Goal: Transaction & Acquisition: Purchase product/service

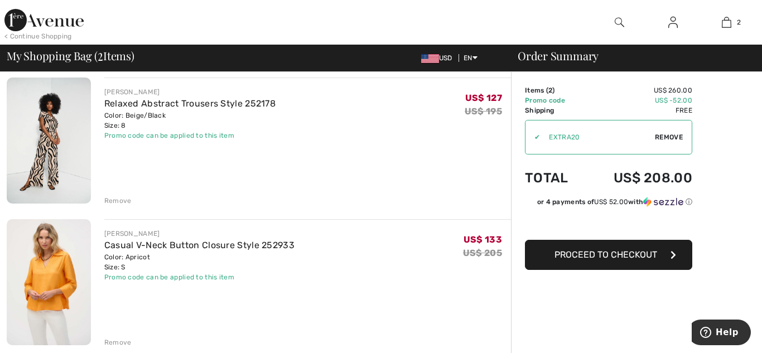
click at [583, 256] on span "Proceed to Checkout" at bounding box center [605, 254] width 103 height 11
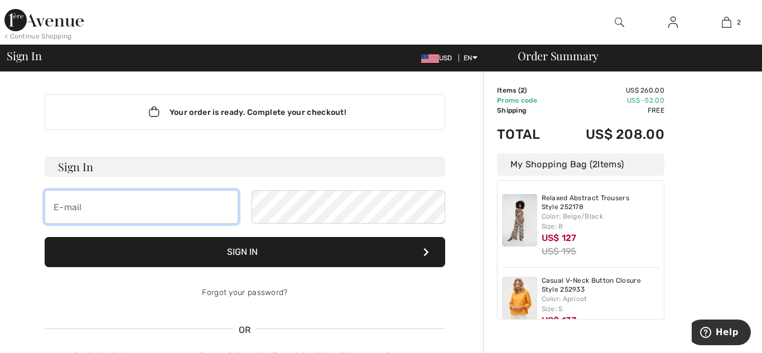
click at [91, 207] on input "email" at bounding box center [141, 206] width 193 height 33
type input "theobrock@comcast.net"
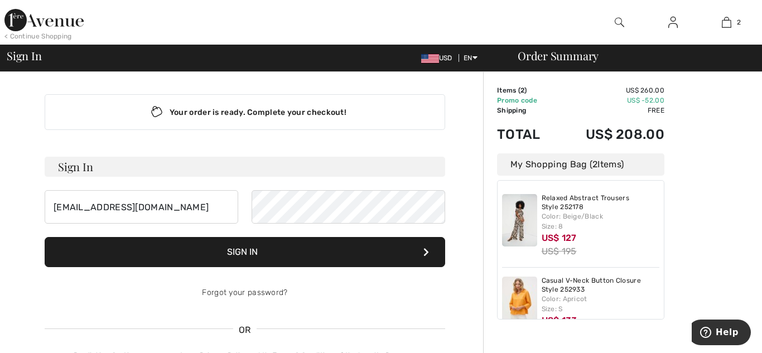
click at [268, 246] on button "Sign In" at bounding box center [245, 252] width 400 height 30
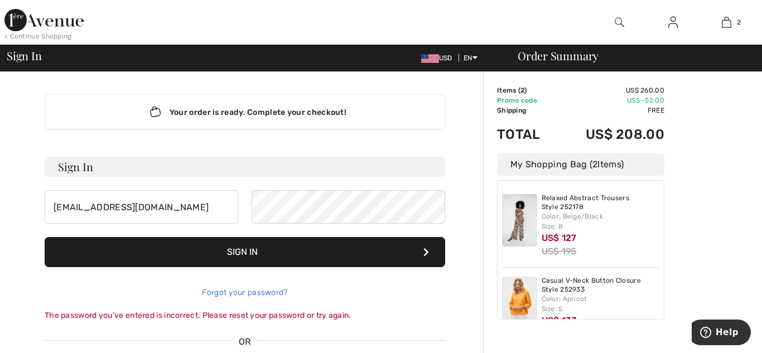
click at [255, 292] on link "Forgot your password?" at bounding box center [244, 292] width 85 height 9
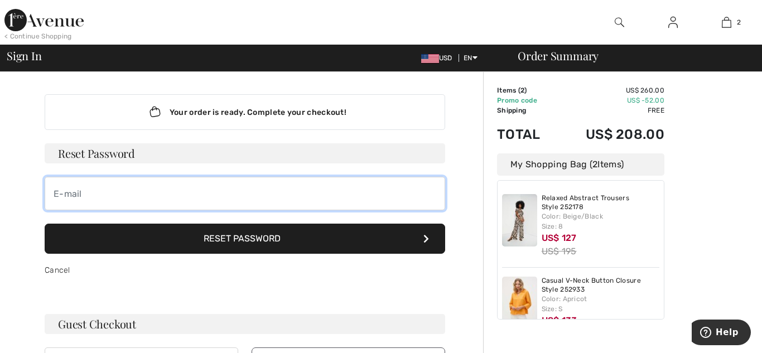
click at [76, 190] on input "email" at bounding box center [245, 193] width 400 height 33
type input "theobrock@comcast.net"
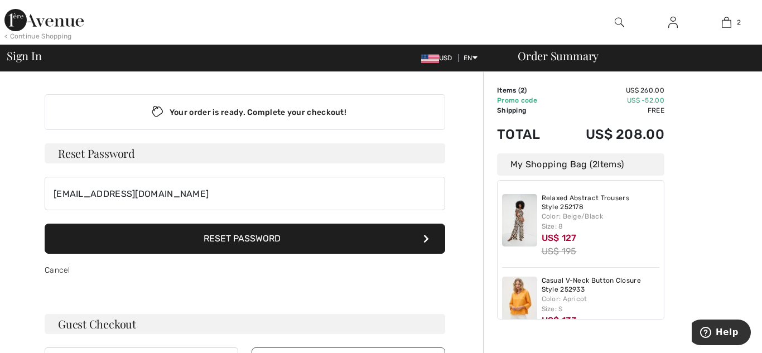
click at [141, 231] on button "Reset Password" at bounding box center [245, 239] width 400 height 30
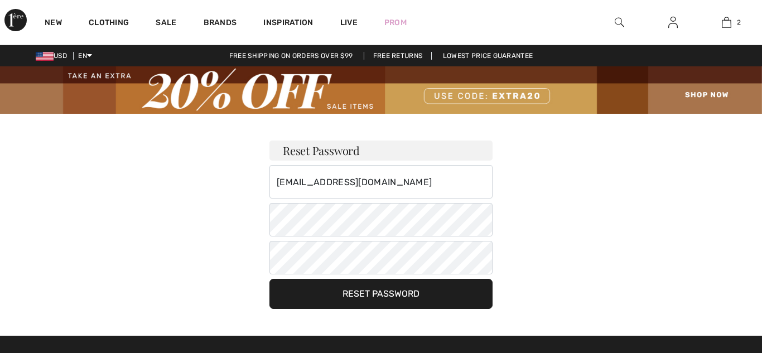
checkbox input "true"
click at [304, 284] on button "Reset Password" at bounding box center [380, 294] width 223 height 30
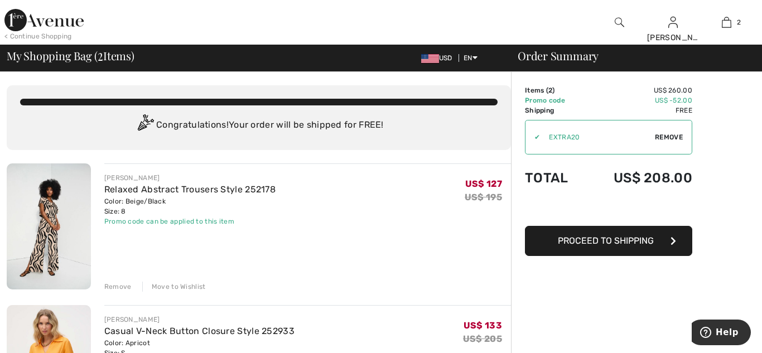
click at [587, 243] on span "Proceed to Shipping" at bounding box center [606, 240] width 96 height 11
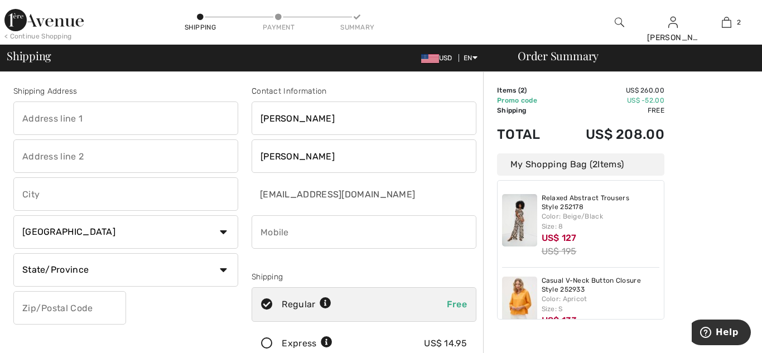
click at [72, 123] on input "text" at bounding box center [125, 117] width 225 height 33
type input "10521 SE Evergreen HWY"
click at [36, 193] on input "text" at bounding box center [125, 193] width 225 height 33
type input "Vancouver"
click at [63, 229] on select "Country Canada United States Afghanistan Aland Islands Albania Algeria American…" at bounding box center [125, 231] width 225 height 33
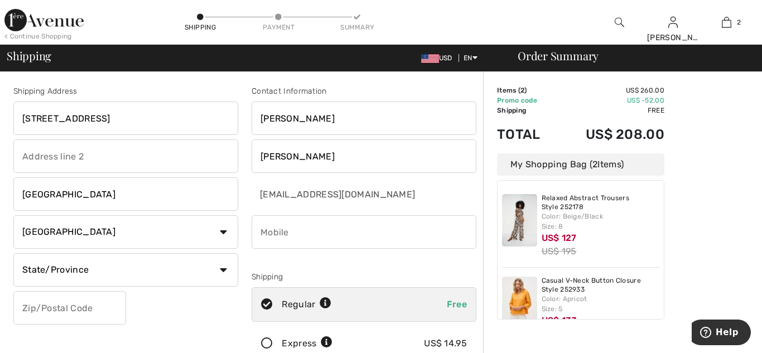
select select "US"
click at [13, 215] on select "Country Canada United States Afghanistan Aland Islands Albania Algeria American…" at bounding box center [125, 231] width 225 height 33
click at [139, 272] on select "State/Province Alabama Alaska American Samoa Arizona Arkansas California Colora…" at bounding box center [125, 269] width 225 height 33
select select "WA"
click at [13, 253] on select "State/Province Alabama Alaska American Samoa Arizona Arkansas California Colora…" at bounding box center [125, 269] width 225 height 33
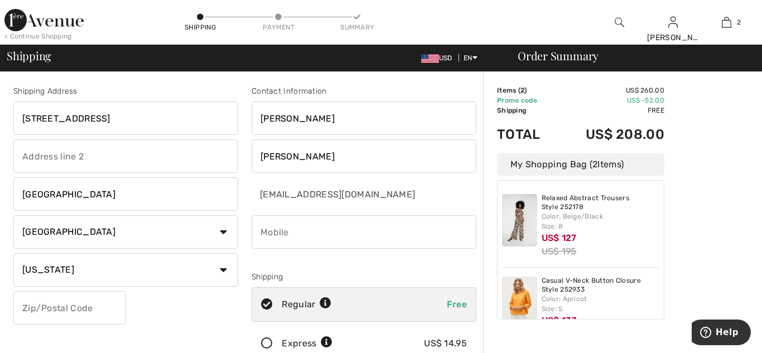
click at [45, 312] on input "text" at bounding box center [69, 307] width 113 height 33
type input "98664"
click at [284, 234] on input "phone" at bounding box center [363, 231] width 225 height 33
type input "2"
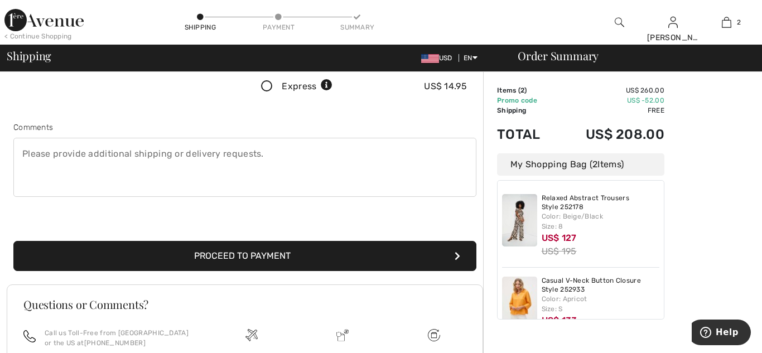
scroll to position [241, 0]
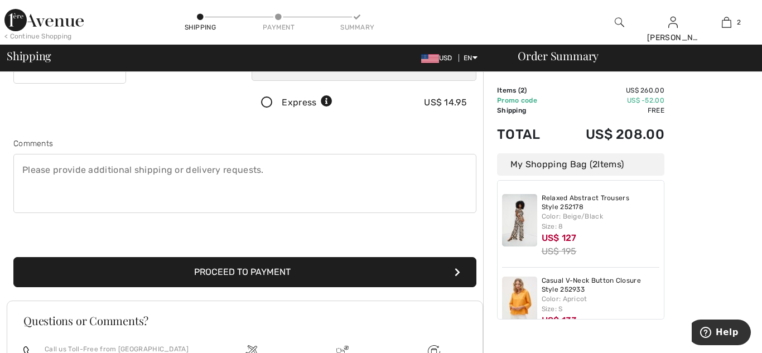
type input "3605138989"
click at [246, 265] on button "Proceed to Payment" at bounding box center [244, 272] width 463 height 30
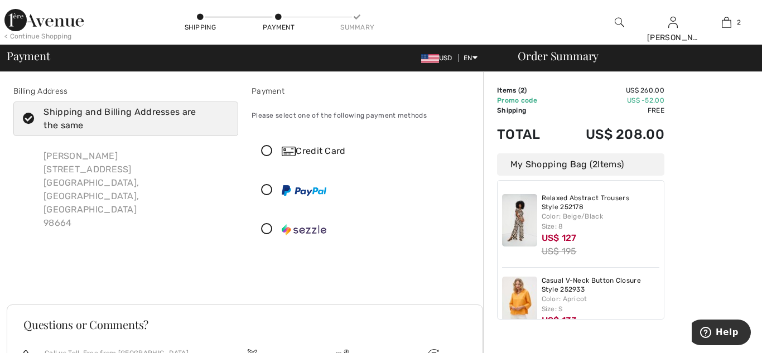
click at [269, 151] on icon at bounding box center [267, 152] width 30 height 12
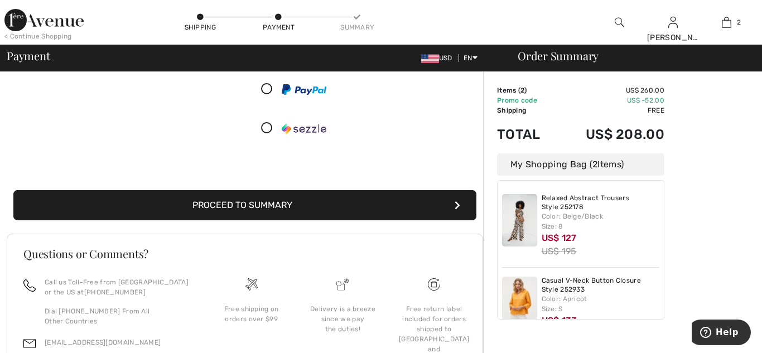
scroll to position [244, 0]
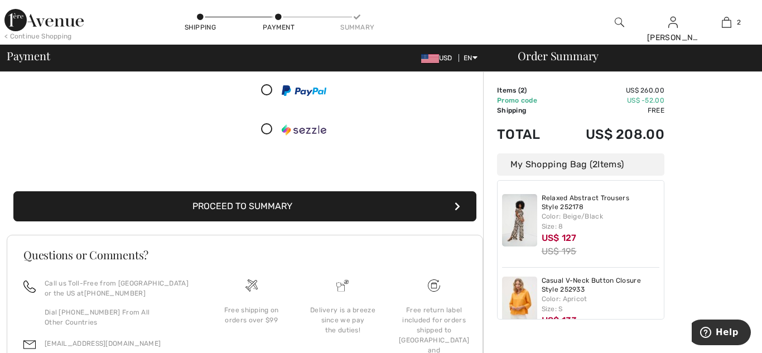
click at [245, 202] on button "Proceed to Summary" at bounding box center [244, 206] width 463 height 30
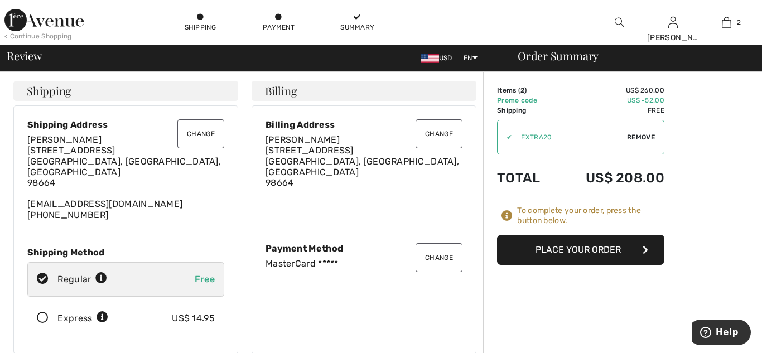
click at [509, 251] on button "Place Your Order" at bounding box center [580, 250] width 167 height 30
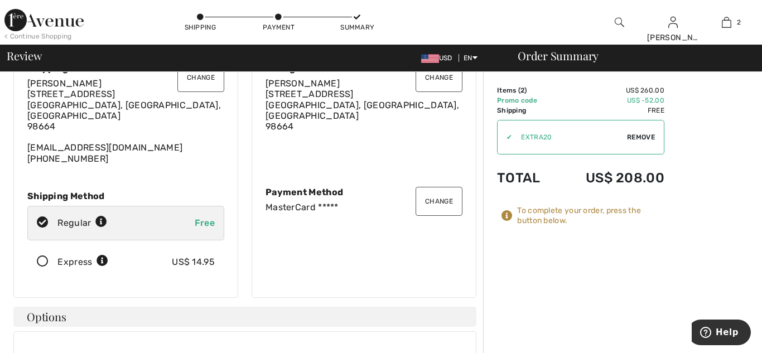
scroll to position [72, 0]
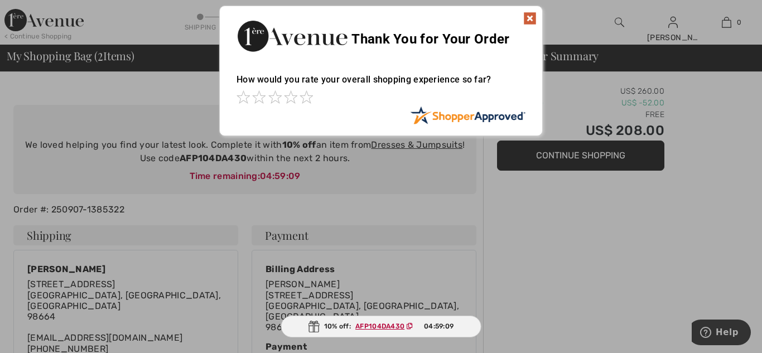
click at [530, 18] on img at bounding box center [529, 18] width 13 height 13
